Goal: Information Seeking & Learning: Check status

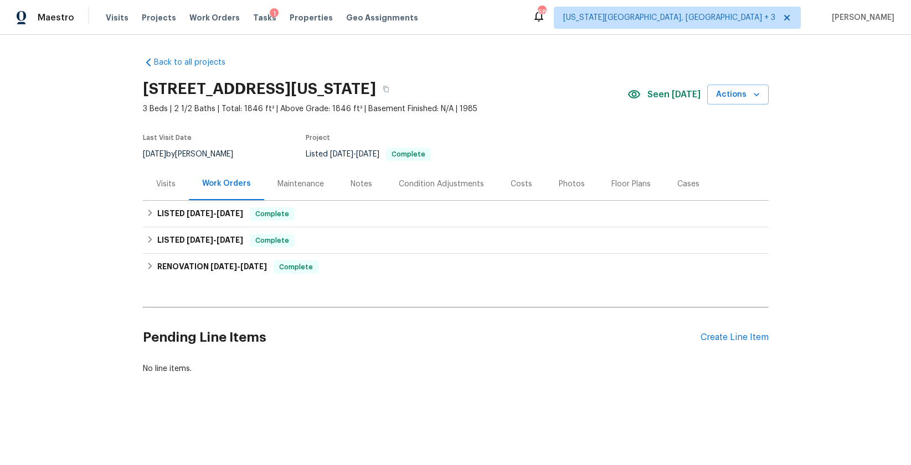
click at [517, 185] on div "Costs" at bounding box center [521, 184] width 22 height 11
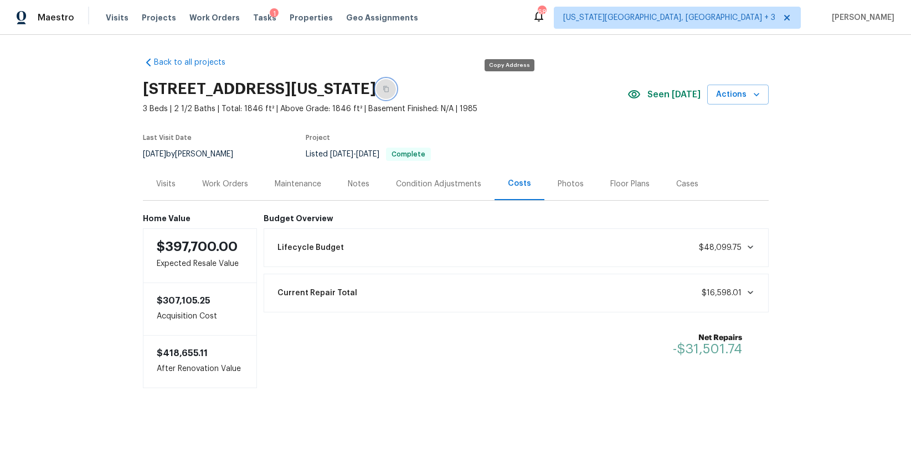
click at [396, 85] on button "button" at bounding box center [386, 89] width 20 height 20
click at [227, 183] on div "Work Orders" at bounding box center [225, 184] width 46 height 11
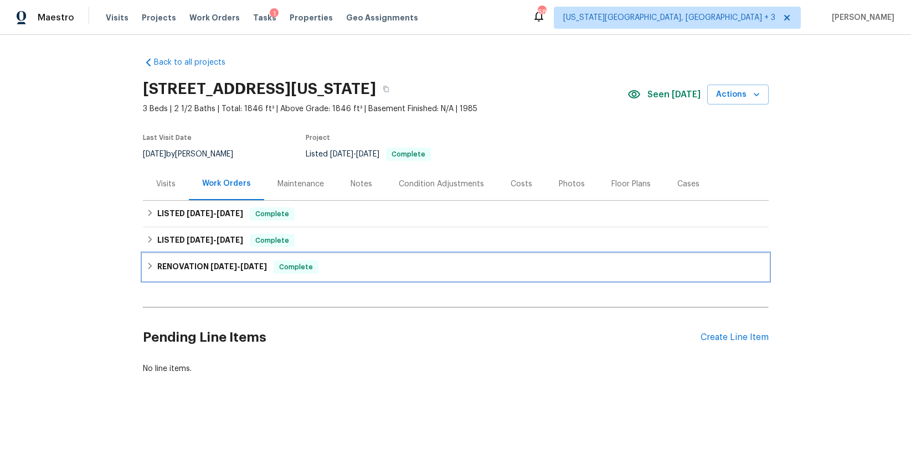
click at [147, 267] on icon at bounding box center [150, 266] width 8 height 8
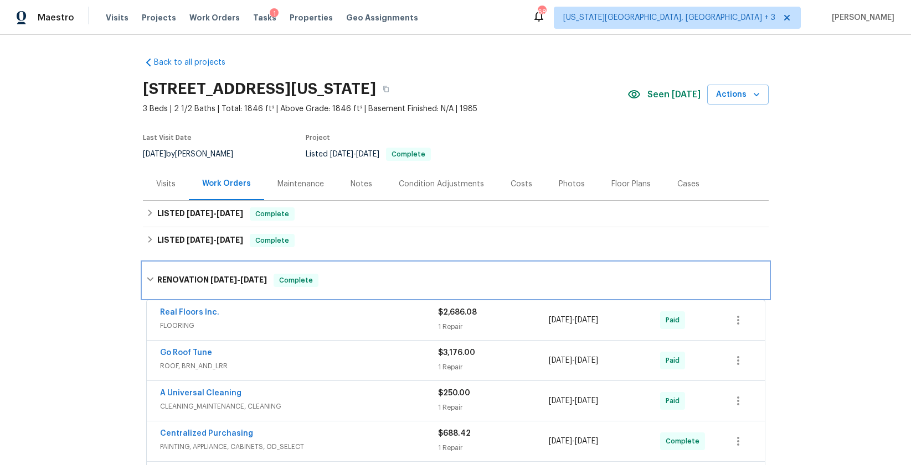
scroll to position [3, 0]
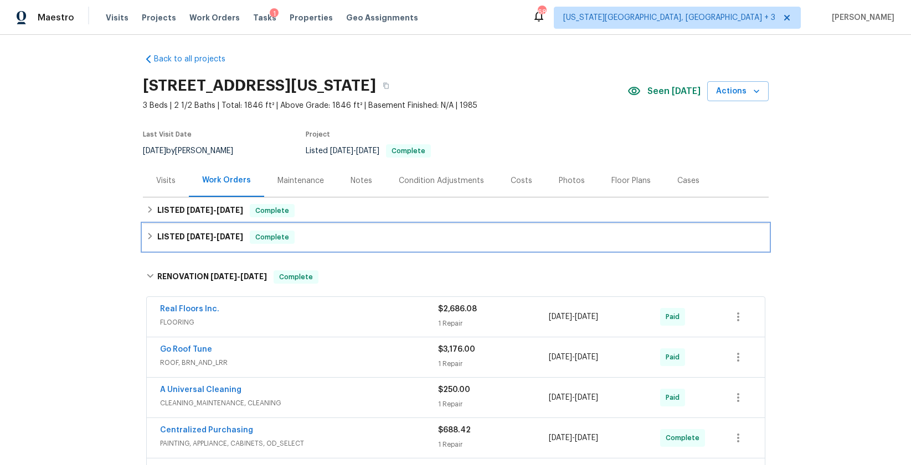
click at [148, 236] on icon at bounding box center [150, 236] width 8 height 8
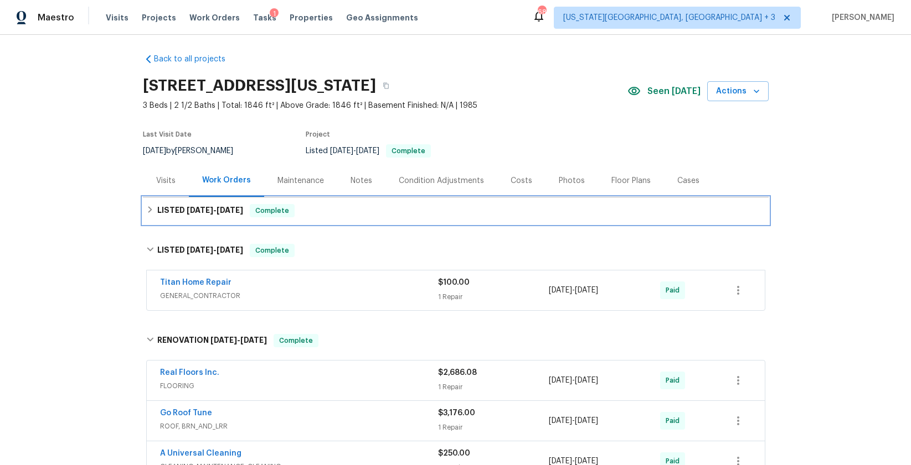
click at [146, 214] on icon at bounding box center [150, 210] width 8 height 8
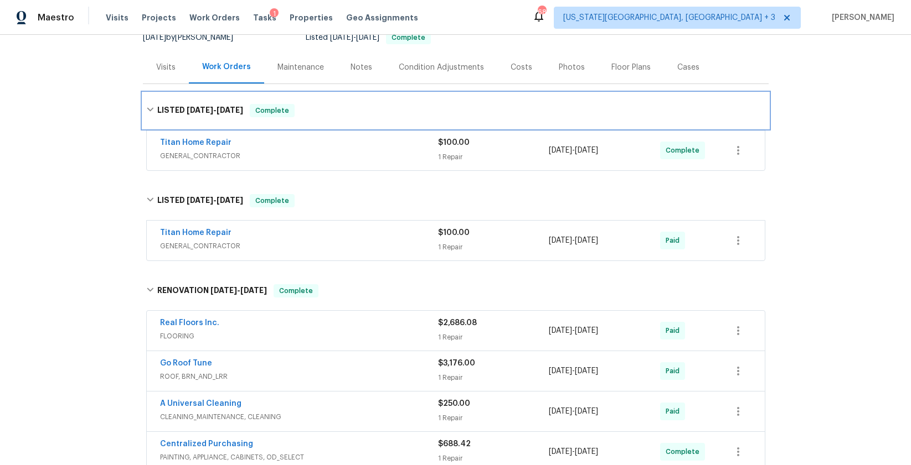
scroll to position [135, 0]
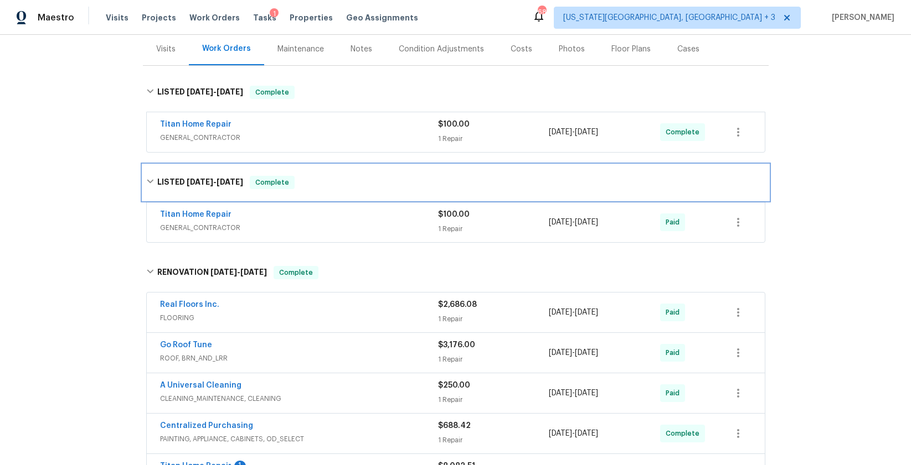
click at [146, 185] on icon at bounding box center [150, 182] width 8 height 8
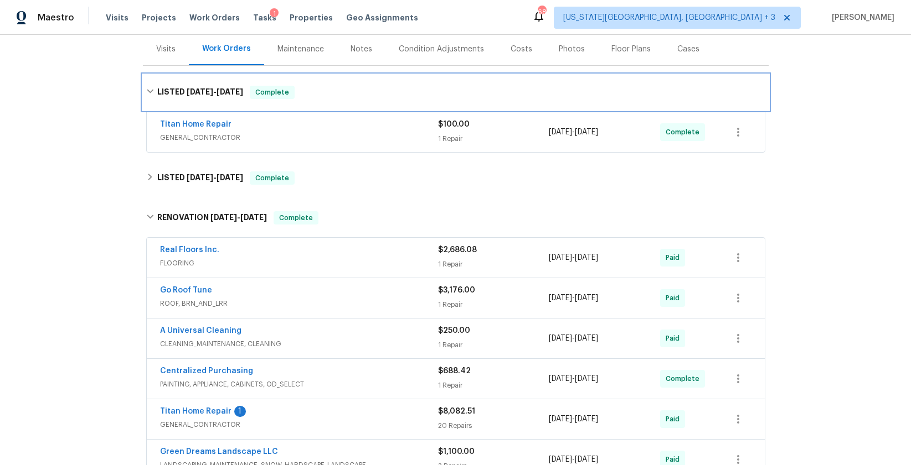
click at [151, 92] on div "LISTED 8/19/25 - 8/21/25 Complete" at bounding box center [455, 92] width 619 height 13
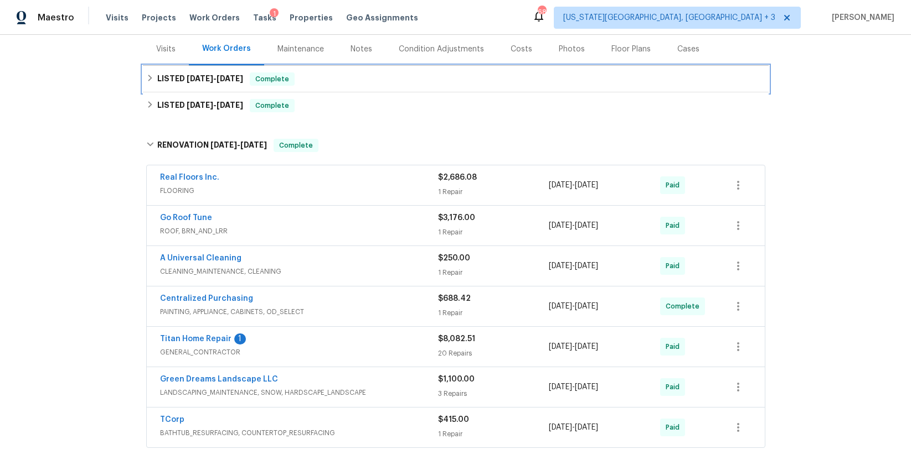
scroll to position [154, 0]
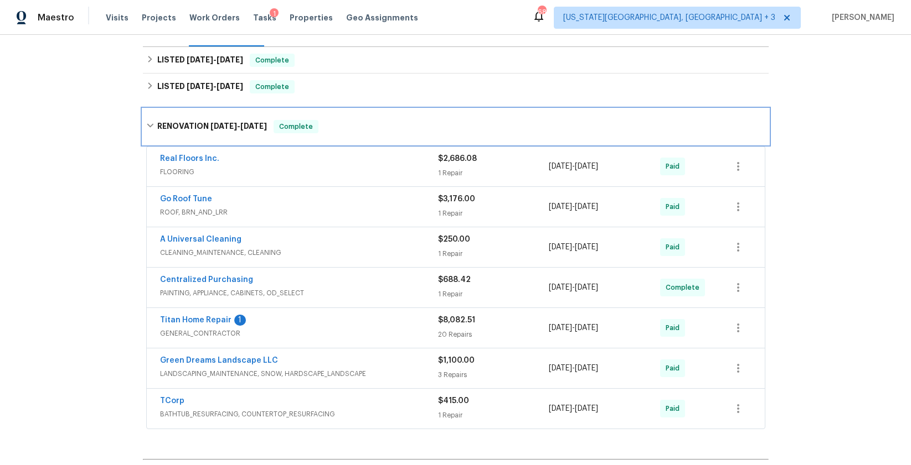
click at [147, 127] on icon at bounding box center [150, 126] width 7 height 4
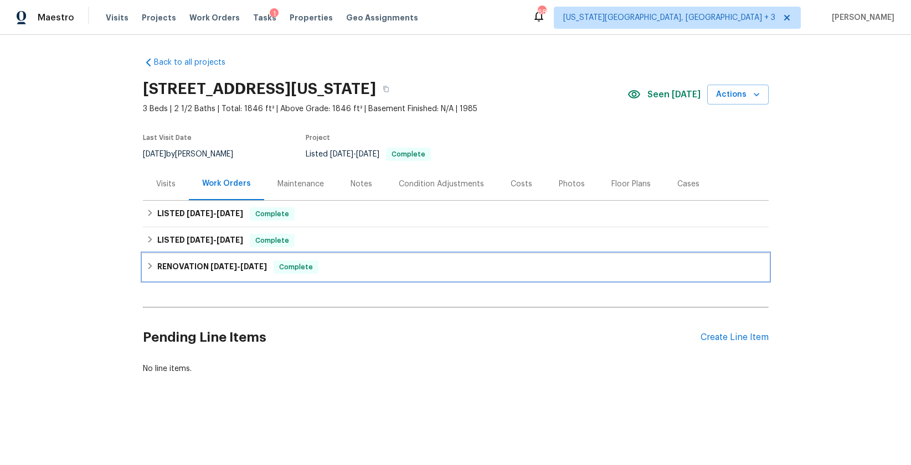
scroll to position [0, 0]
